Goal: Information Seeking & Learning: Learn about a topic

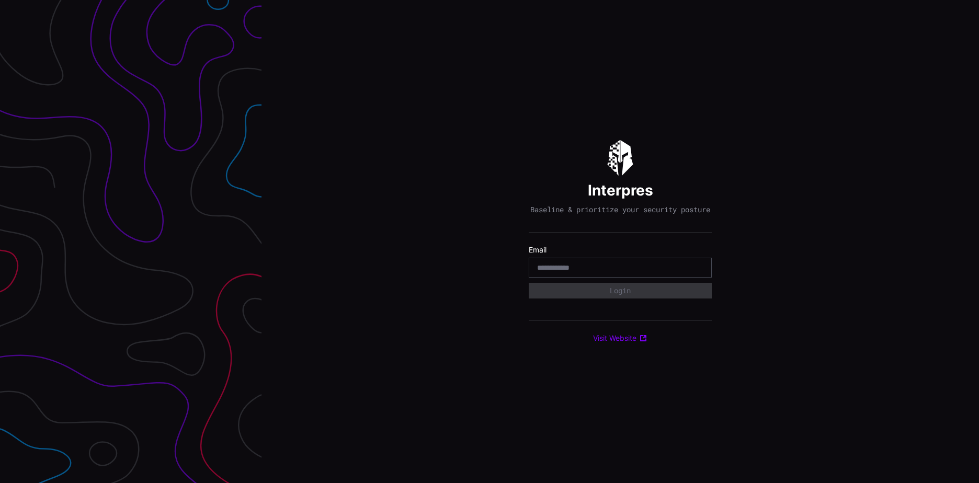
click at [579, 268] on input "email" at bounding box center [620, 267] width 166 height 9
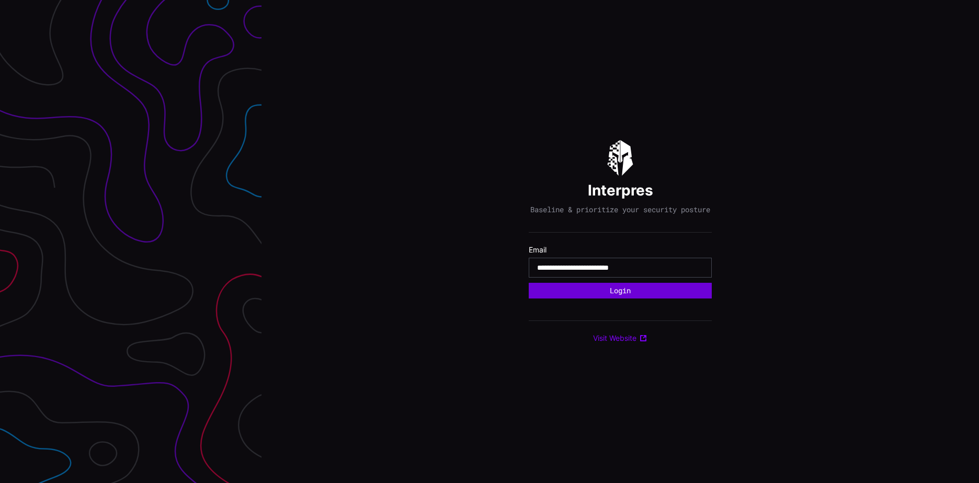
type input "**********"
click at [631, 293] on button "Login" at bounding box center [620, 291] width 182 height 16
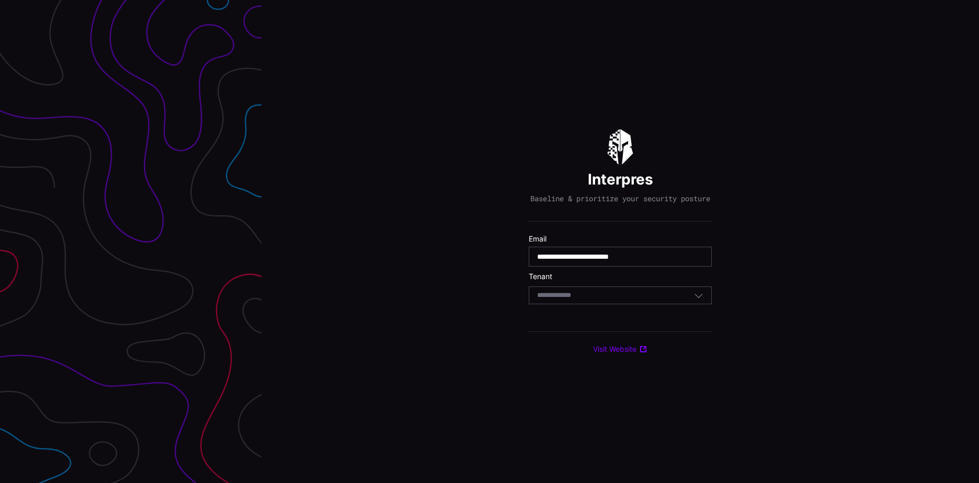
click at [617, 299] on div "Select Tenant" at bounding box center [615, 295] width 157 height 9
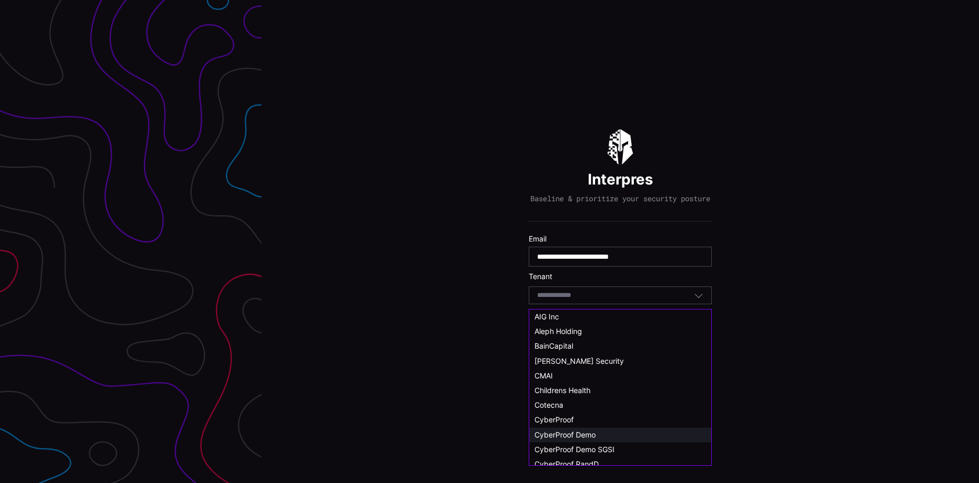
click at [592, 433] on span "CyberProof Demo" at bounding box center [564, 434] width 61 height 9
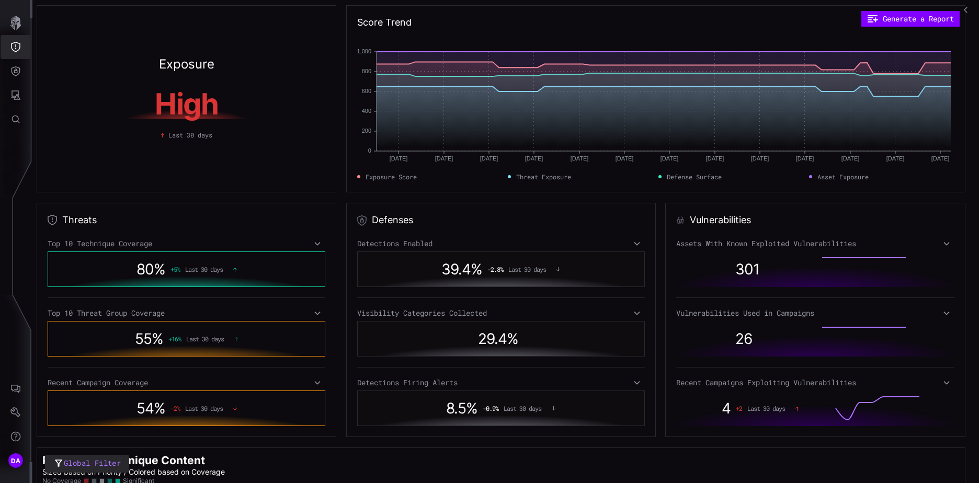
click at [20, 40] on button "Threat Exposure" at bounding box center [16, 47] width 30 height 24
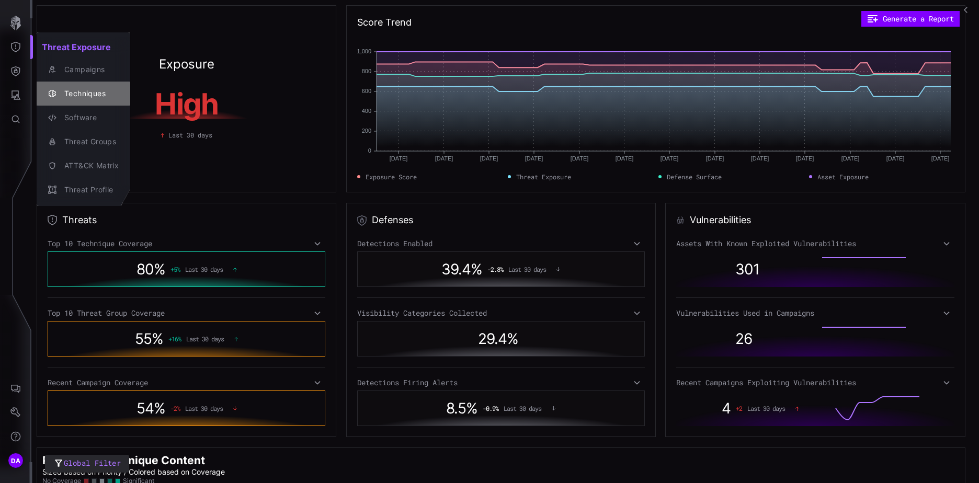
click at [93, 97] on div "Techniques" at bounding box center [89, 93] width 60 height 13
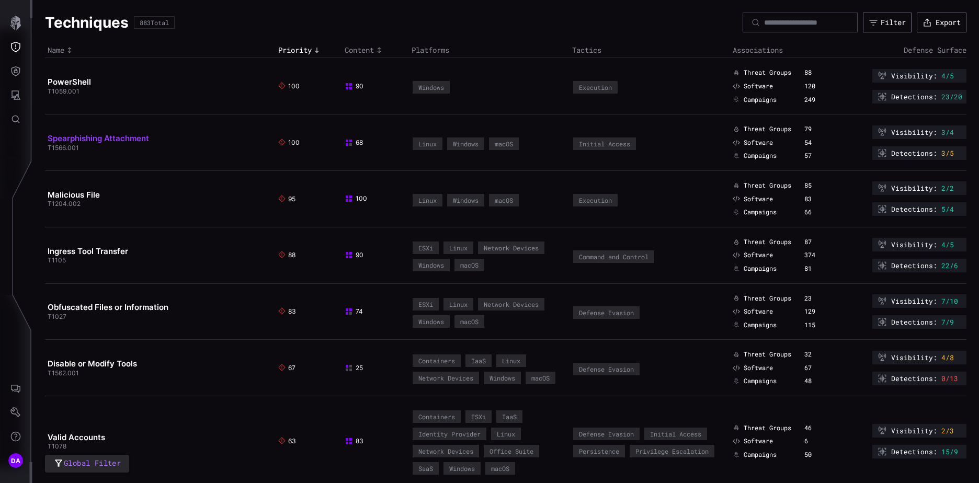
click at [99, 138] on link "Spearphishing Attachment" at bounding box center [98, 138] width 101 height 10
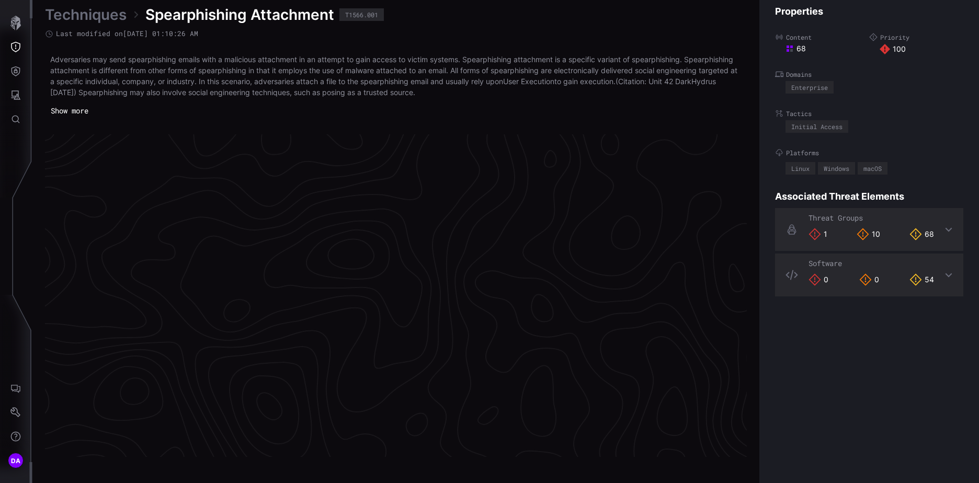
scroll to position [2196, 438]
